Goal: Task Accomplishment & Management: Manage account settings

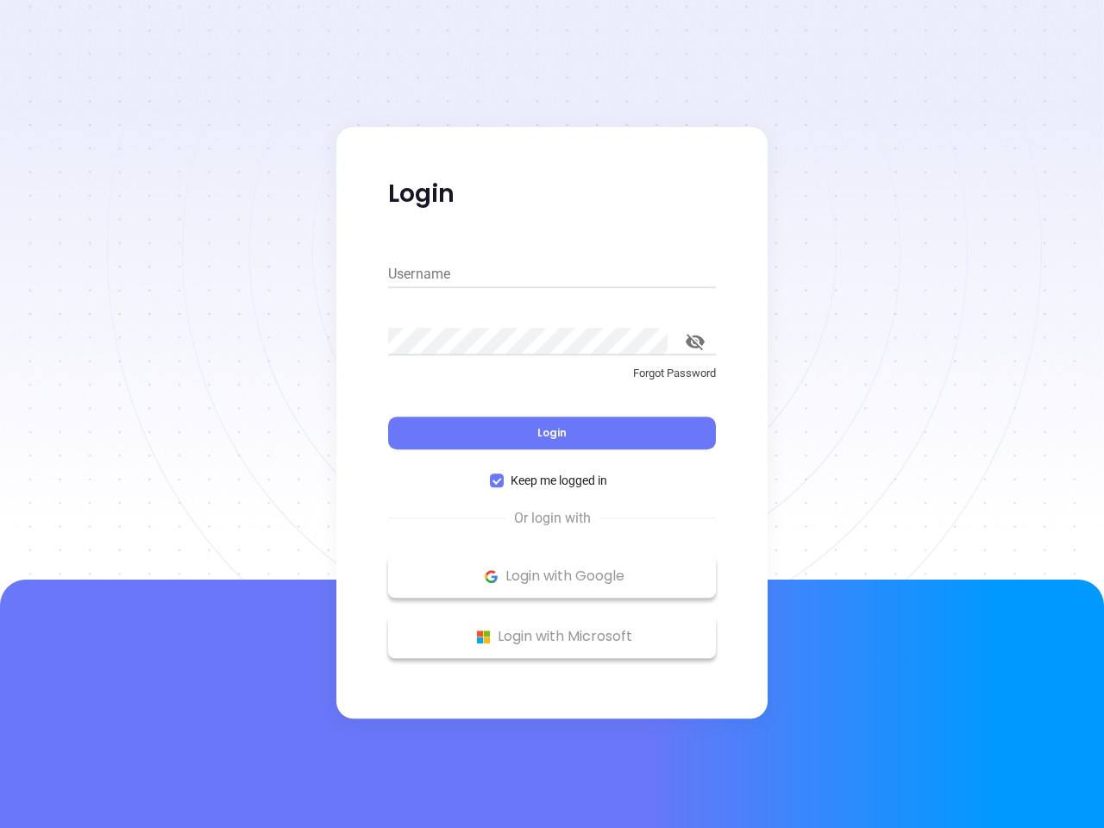
click at [552, 414] on div "Login" at bounding box center [552, 422] width 328 height 53
click at [552, 274] on input "Username" at bounding box center [552, 274] width 328 height 28
click at [695, 342] on icon "toggle password visibility" at bounding box center [695, 342] width 19 height 16
click at [552, 433] on span "Login" at bounding box center [551, 432] width 29 height 15
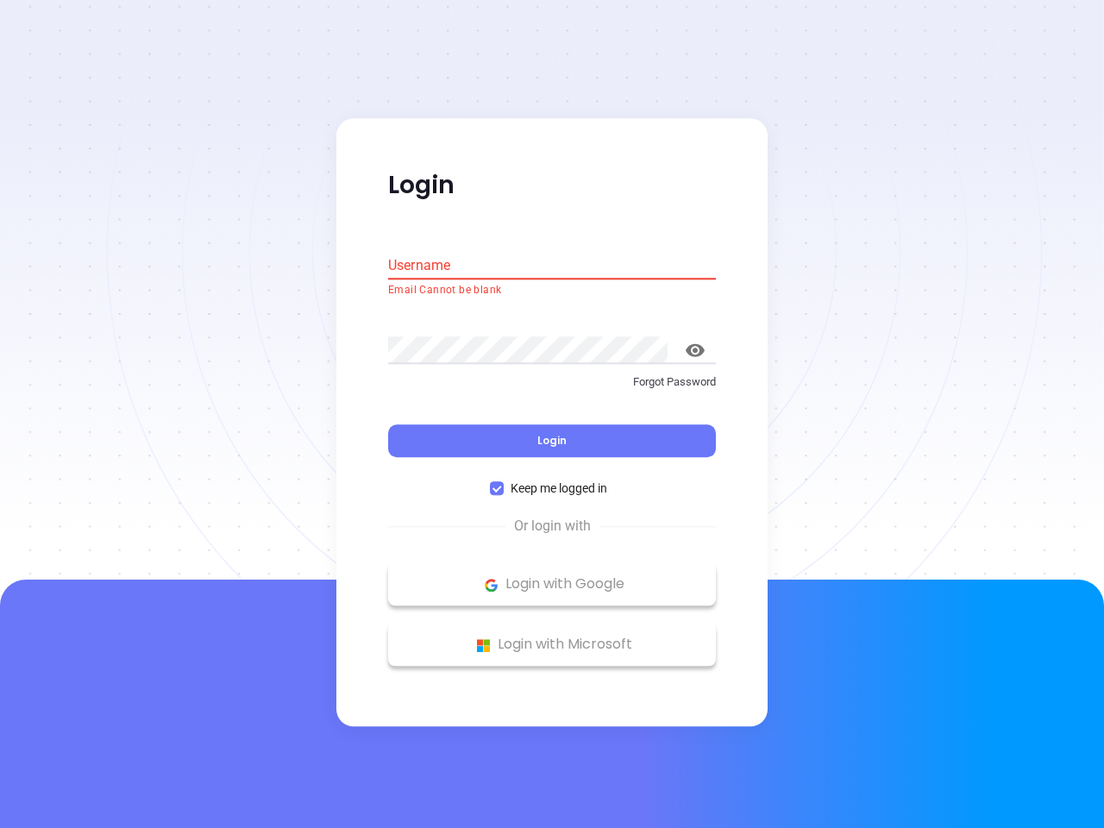
click at [552, 480] on span "Keep me logged in" at bounding box center [559, 489] width 110 height 19
click at [504, 482] on input "Keep me logged in" at bounding box center [497, 489] width 14 height 14
checkbox input "false"
click at [552, 576] on p "Login with Google" at bounding box center [552, 585] width 311 height 26
click at [552, 637] on p "Login with Microsoft" at bounding box center [552, 645] width 311 height 26
